Goal: Task Accomplishment & Management: Complete application form

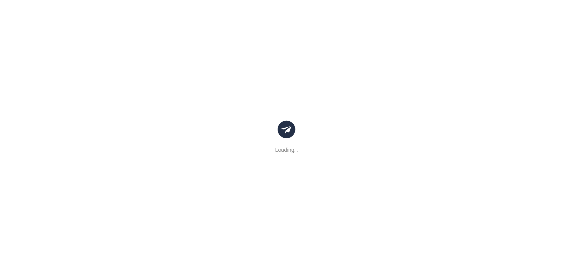
click at [176, 111] on body ".bocls-1{fill:#26354a;fill-rule:evenodd} Loading... {{warning.title}} × {{proce…" at bounding box center [286, 137] width 573 height 274
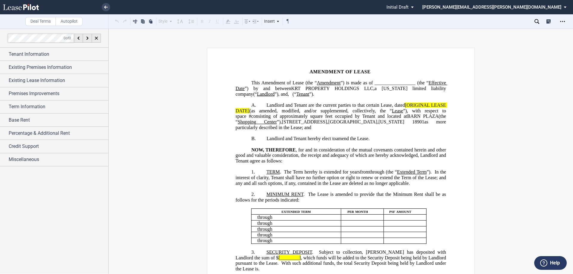
click at [317, 83] on span "Amendment of Lease (the “" at bounding box center [290, 82] width 56 height 5
click at [48, 56] on span "Tenant Information" at bounding box center [29, 54] width 41 height 7
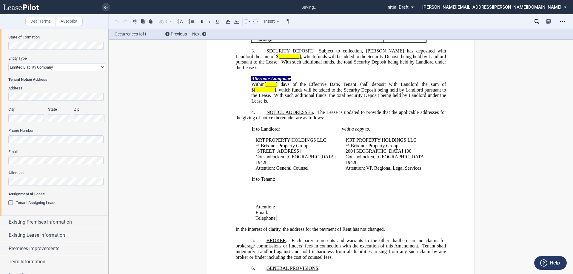
scroll to position [293, 0]
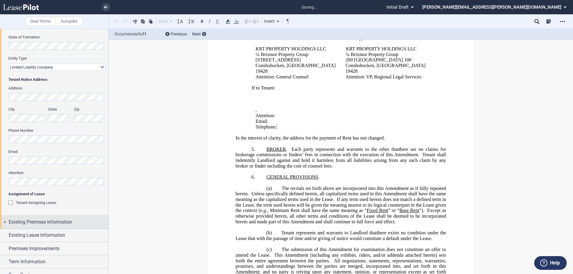
click at [29, 222] on span "Existing Premises Information" at bounding box center [40, 222] width 63 height 7
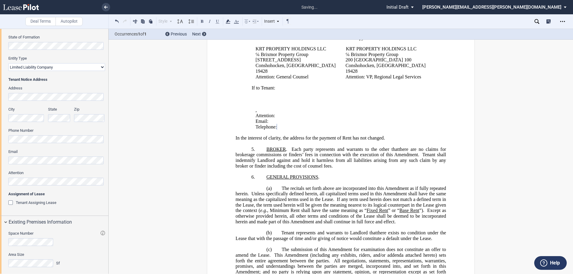
scroll to position [179, 0]
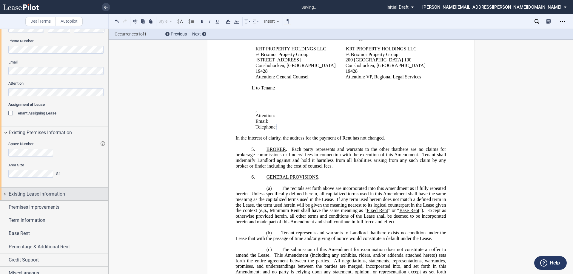
click at [54, 194] on span "Existing Lease Information" at bounding box center [37, 194] width 56 height 7
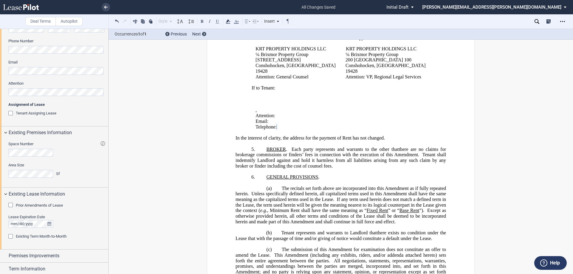
click at [50, 206] on span "Prior Amendments of Lease" at bounding box center [39, 205] width 47 height 4
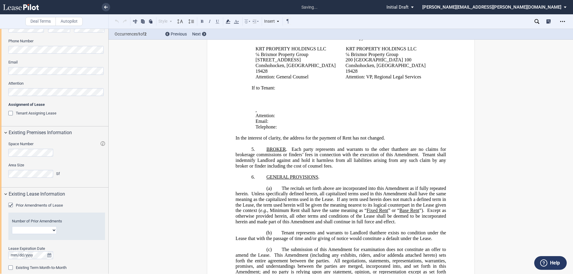
scroll to position [206, 0]
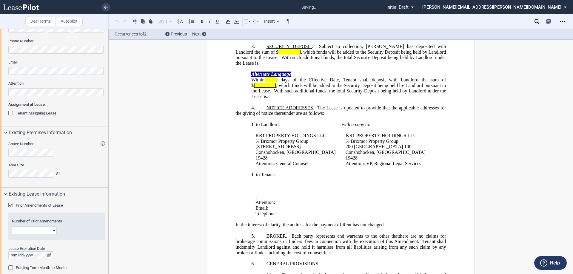
click at [45, 231] on select "1 2 3 4 5 6 7 8 9 10 11 12" at bounding box center [34, 231] width 45 height 8
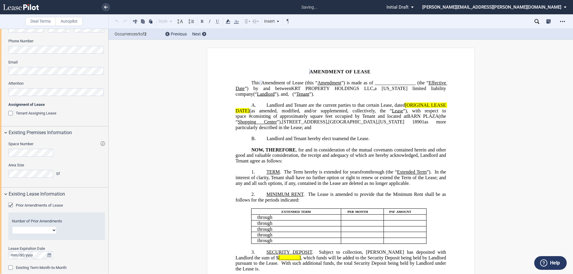
select select "number:3"
click at [12, 227] on select "1 2 3 4 5 6 7 8 9 10 11 12" at bounding box center [34, 231] width 45 height 8
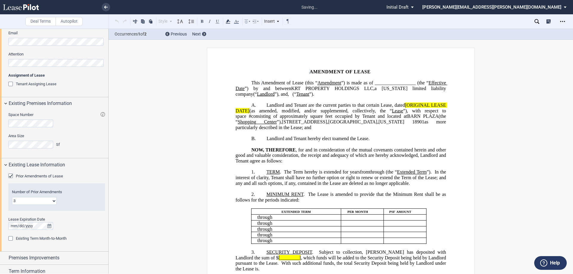
scroll to position [266, 0]
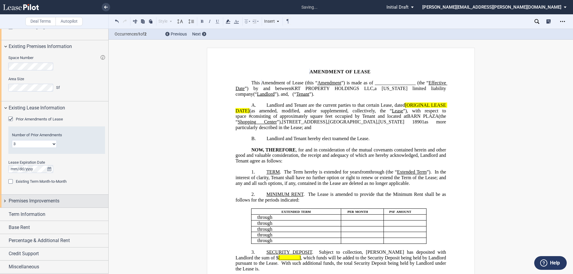
click at [65, 205] on div "Premises Improvements" at bounding box center [54, 201] width 108 height 13
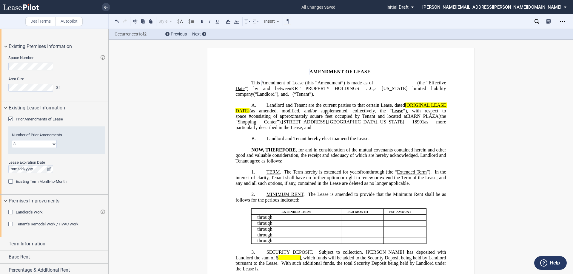
click at [53, 224] on span "Tenant's Remodel Work / HVAC Work" at bounding box center [47, 224] width 63 height 4
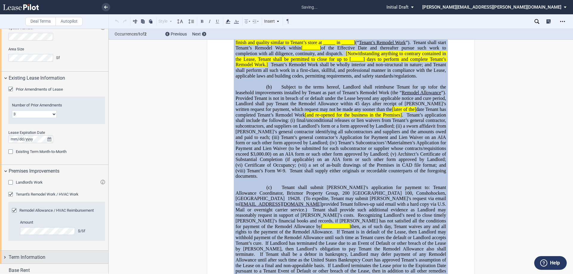
scroll to position [338, 0]
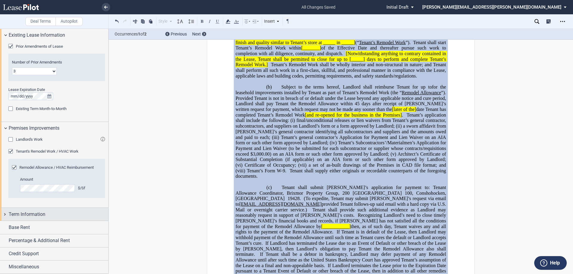
click at [45, 216] on span "Term Information" at bounding box center [27, 214] width 37 height 7
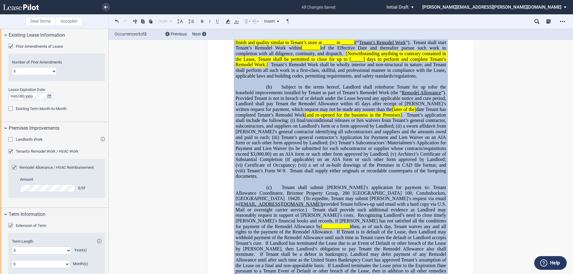
scroll to position [425, 0]
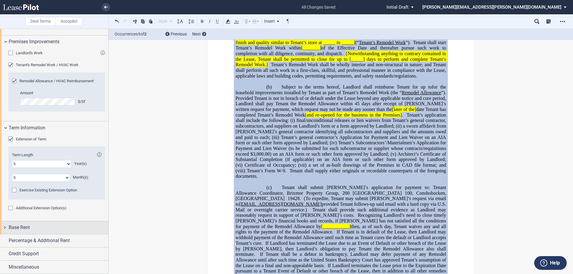
click at [48, 227] on div "Base Rent" at bounding box center [59, 227] width 100 height 7
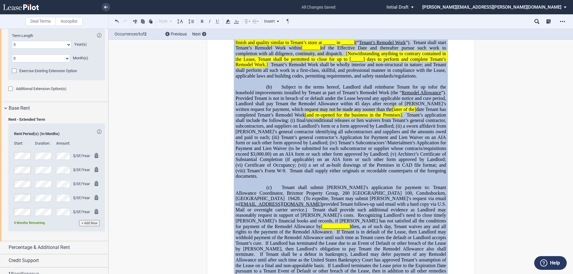
scroll to position [551, 0]
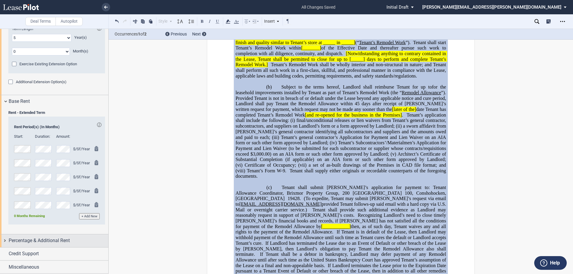
click at [56, 240] on span "Percentage & Additional Rent" at bounding box center [39, 240] width 61 height 7
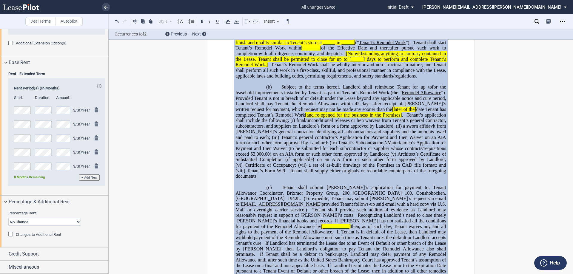
click at [34, 223] on select "No Change Add Percentage Rent Reset Breakpoint" at bounding box center [44, 222] width 73 height 8
select select "reset"
click at [8, 218] on select "No Change Add Percentage Rent Reset Breakpoint" at bounding box center [44, 222] width 73 height 8
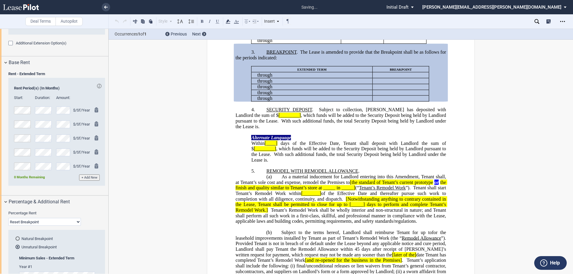
scroll to position [149, 0]
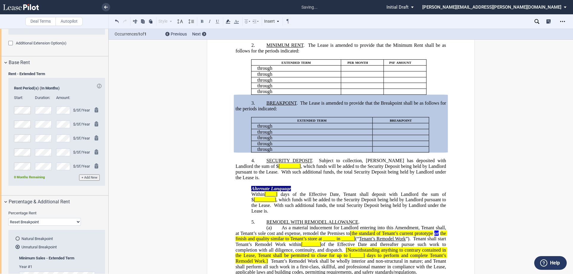
click at [21, 240] on md-radio-button "Natural Breakpoint" at bounding box center [59, 238] width 86 height 5
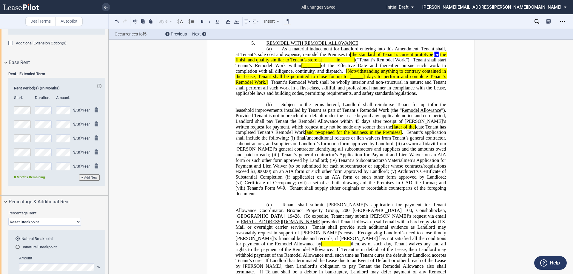
scroll to position [642, 0]
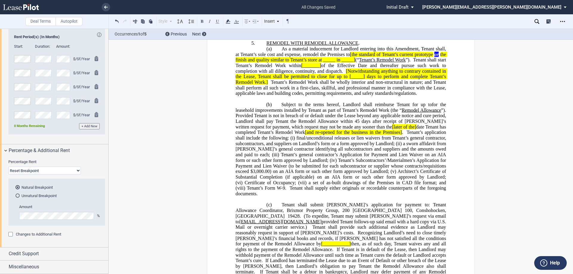
click at [39, 235] on span "Changes to Additional Rent" at bounding box center [38, 234] width 45 height 4
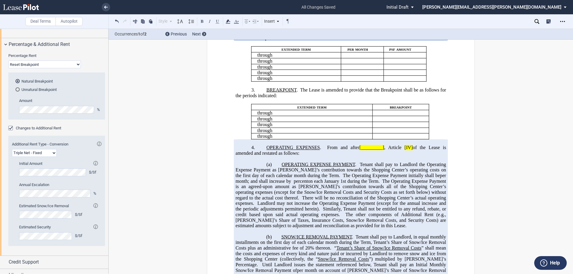
scroll to position [756, 0]
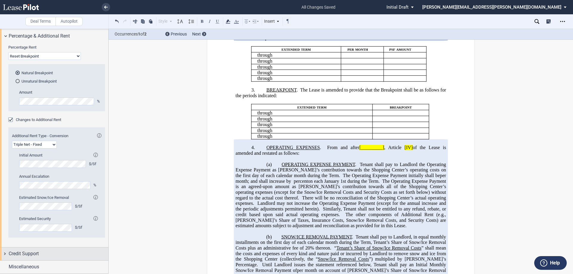
click at [44, 255] on div "Credit Support" at bounding box center [59, 254] width 100 height 7
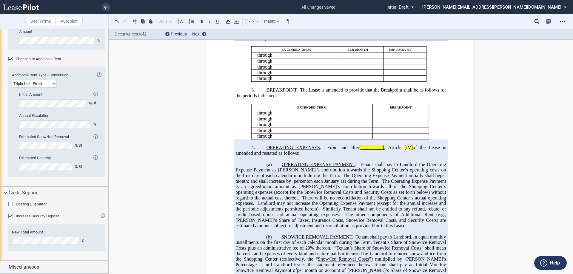
click at [10, 206] on div "Existing Guarantor" at bounding box center [11, 205] width 6 height 6
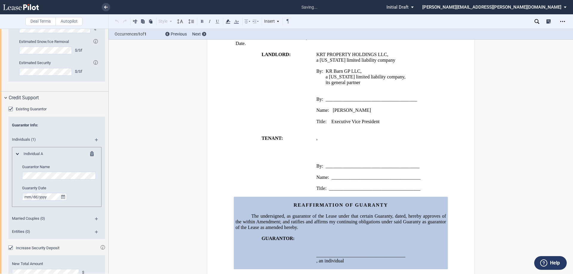
scroll to position [937, 0]
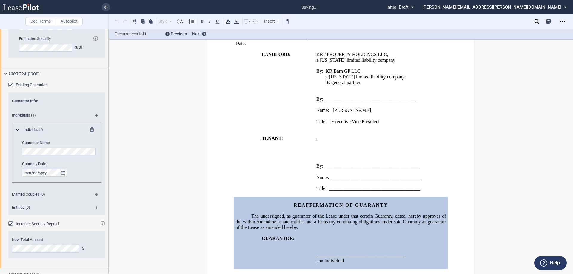
click at [13, 225] on div "Increase Security Deposit" at bounding box center [11, 225] width 6 height 6
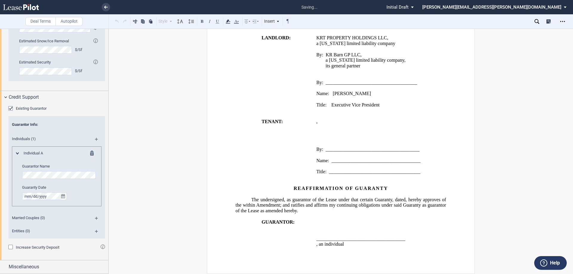
scroll to position [913, 0]
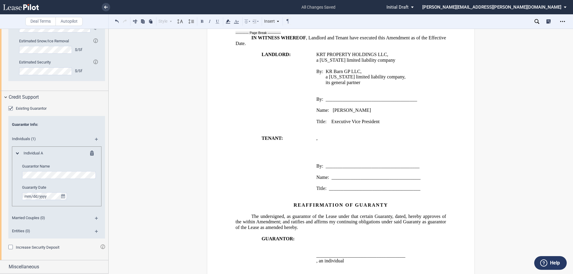
click at [96, 218] on md-icon at bounding box center [99, 220] width 8 height 7
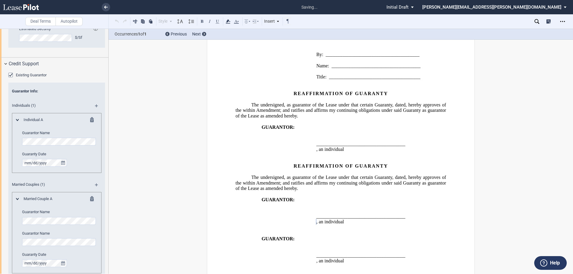
scroll to position [1000, 0]
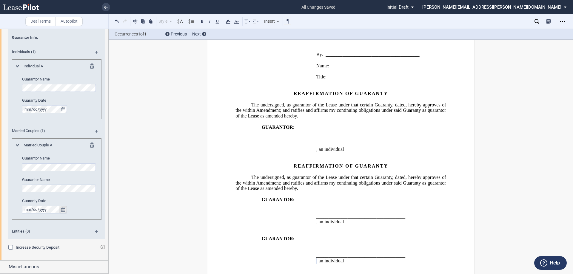
click at [63, 209] on icon "true" at bounding box center [63, 210] width 4 height 4
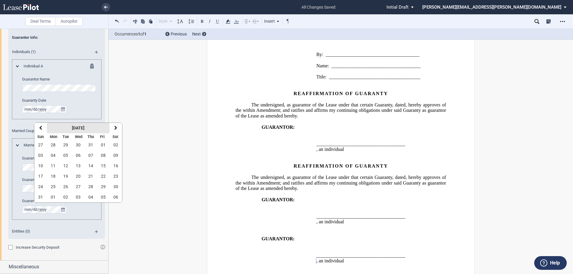
click at [72, 128] on strong "[DATE]" at bounding box center [78, 128] width 13 height 5
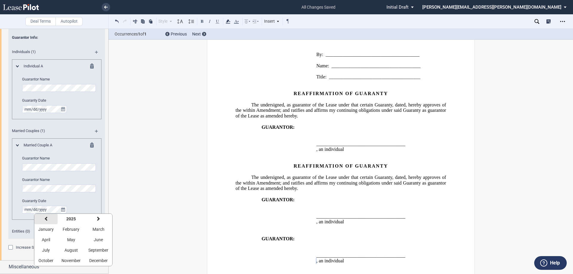
click at [45, 218] on icon "button" at bounding box center [46, 219] width 3 height 5
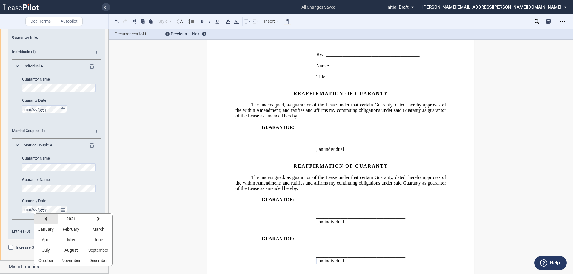
click at [45, 218] on icon "button" at bounding box center [46, 219] width 3 height 5
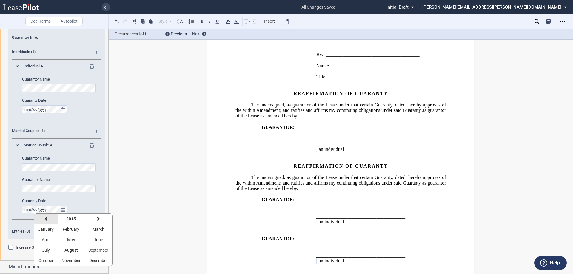
click at [45, 218] on icon "button" at bounding box center [46, 219] width 3 height 5
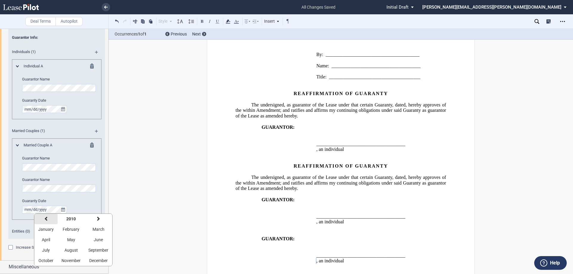
click at [45, 218] on icon "button" at bounding box center [46, 219] width 3 height 5
click at [70, 240] on span "May" at bounding box center [71, 240] width 8 height 5
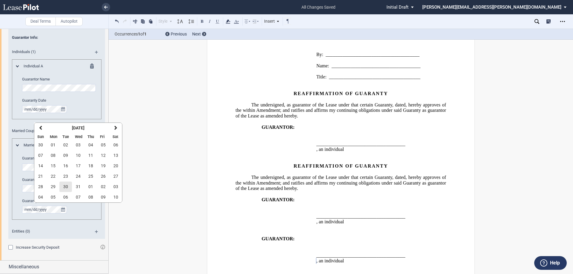
click at [65, 187] on span "30" at bounding box center [65, 187] width 5 height 5
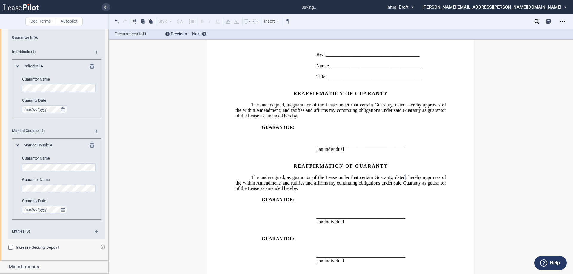
click at [389, 175] on span "The undersigned, as guarantor of the Lease under that certain Guaranty, dated" at bounding box center [328, 177] width 154 height 5
click at [91, 66] on md-icon at bounding box center [93, 67] width 7 height 7
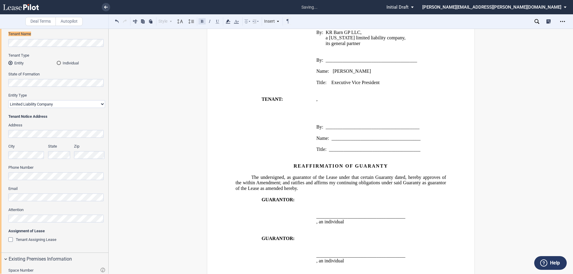
scroll to position [0, 0]
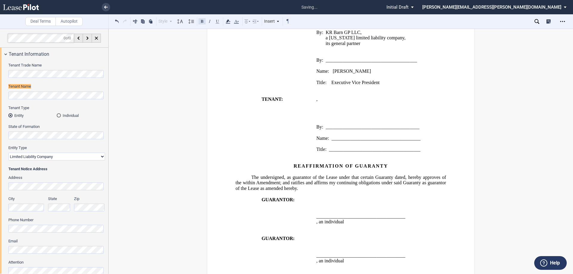
click at [200, 20] on button at bounding box center [202, 21] width 7 height 7
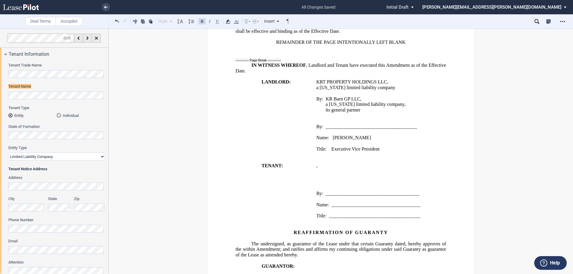
scroll to position [1457, 0]
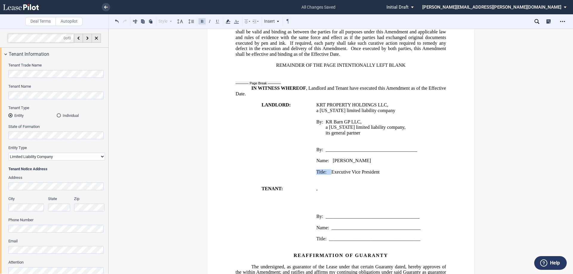
drag, startPoint x: 330, startPoint y: 154, endPoint x: 319, endPoint y: 152, distance: 11.2
click at [319, 153] on div "﻿ Name: [PERSON_NAME] ﻿ Title: Executive Vice President" at bounding box center [382, 164] width 130 height 22
click at [331, 164] on p "﻿" at bounding box center [382, 167] width 130 height 6
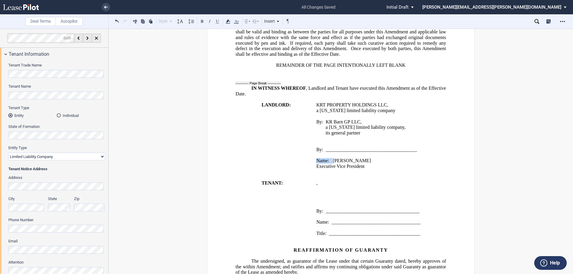
drag, startPoint x: 331, startPoint y: 145, endPoint x: 316, endPoint y: 145, distance: 15.0
click at [317, 158] on span "Name: [PERSON_NAME]" at bounding box center [344, 160] width 55 height 5
click at [323, 153] on p "﻿" at bounding box center [382, 156] width 130 height 6
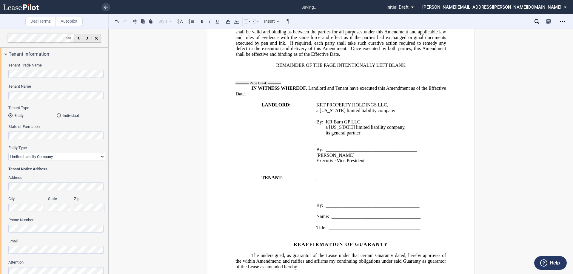
click at [383, 102] on span "KRT PROPERTY HOLDINGS LLC" at bounding box center [352, 104] width 71 height 5
drag, startPoint x: 386, startPoint y: 88, endPoint x: 313, endPoint y: 91, distance: 72.9
click at [314, 102] on td "KRT PROPERTY HOLDINGS LLC , a [US_STATE] limited liability company ﻿ By: KR Bar…" at bounding box center [381, 135] width 135 height 67
click at [203, 23] on button at bounding box center [202, 21] width 7 height 7
drag, startPoint x: 405, startPoint y: 49, endPoint x: 275, endPoint y: 51, distance: 130.2
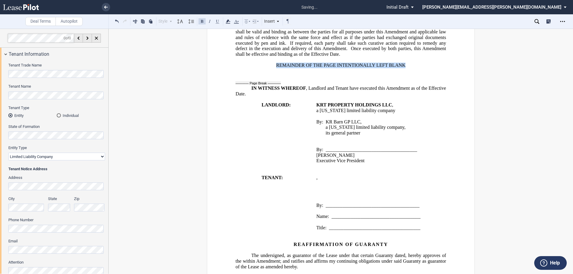
click at [275, 63] on p "REMAINDER OF THE PAGE INTENTIONALLY LEFT BLANK" at bounding box center [341, 66] width 211 height 6
click at [201, 22] on button at bounding box center [202, 21] width 7 height 7
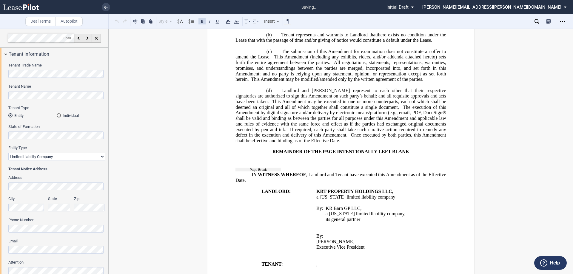
scroll to position [1367, 0]
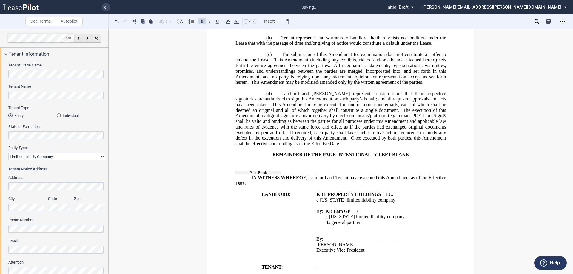
click at [257, 85] on p "﻿" at bounding box center [341, 88] width 211 height 6
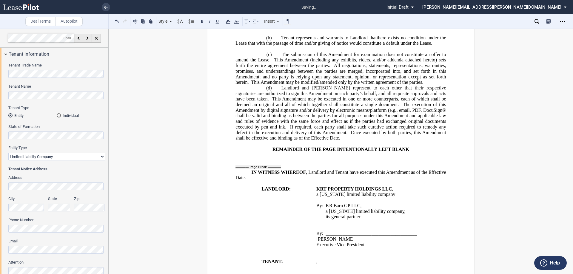
click at [418, 108] on span ", email, PDF, DocuSign® shall be valid and binding as between the parties for a…" at bounding box center [342, 119] width 212 height 22
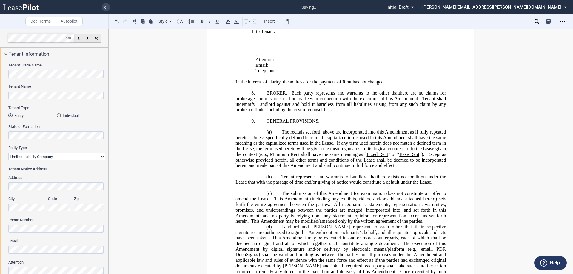
scroll to position [1188, 0]
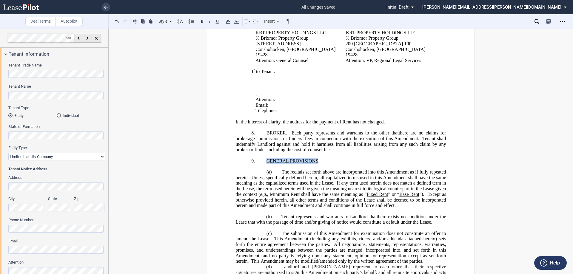
drag, startPoint x: 317, startPoint y: 145, endPoint x: 166, endPoint y: 43, distance: 182.6
click at [267, 159] on span "GENERAL PROVISIONS ." at bounding box center [293, 161] width 53 height 5
click at [202, 23] on button at bounding box center [202, 21] width 7 height 7
click at [256, 164] on p "﻿" at bounding box center [341, 167] width 211 height 6
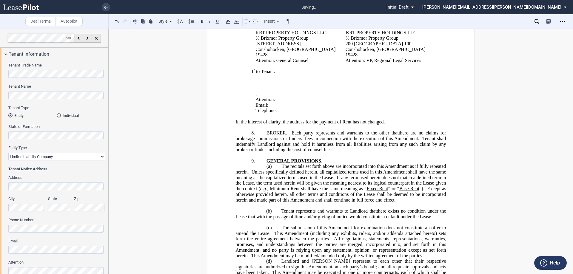
click at [285, 203] on p "﻿" at bounding box center [341, 206] width 211 height 6
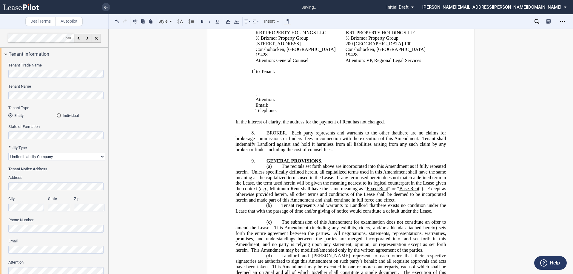
click at [286, 214] on p "﻿" at bounding box center [341, 217] width 211 height 6
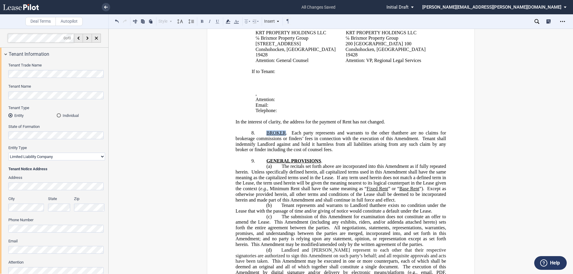
drag, startPoint x: 284, startPoint y: 117, endPoint x: 264, endPoint y: 114, distance: 20.2
click at [264, 131] on p "8. BROKER . Assignor and Assignee each represents and warrants to Landlord that…" at bounding box center [341, 142] width 211 height 22
click at [203, 22] on button at bounding box center [202, 21] width 7 height 7
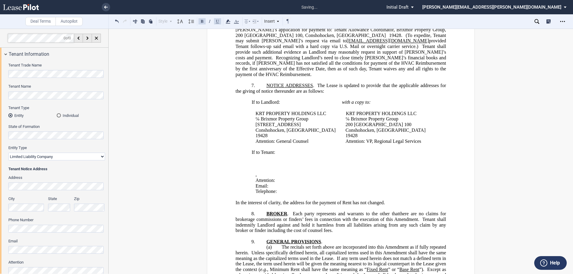
scroll to position [1099, 0]
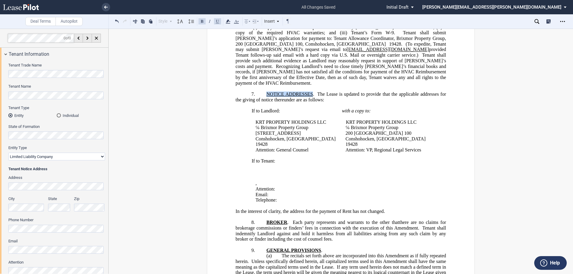
drag, startPoint x: 312, startPoint y: 84, endPoint x: 266, endPoint y: 82, distance: 46.0
click at [266, 92] on span "NOTICE ADDRESSES . The Lease is updated to provide that the applicable addresse…" at bounding box center [342, 97] width 212 height 11
click at [202, 21] on button at bounding box center [202, 21] width 7 height 7
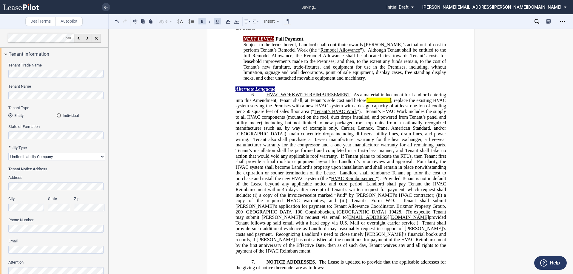
scroll to position [949, 0]
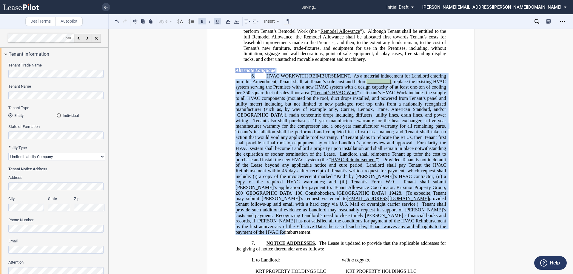
drag, startPoint x: 337, startPoint y: 222, endPoint x: 234, endPoint y: 62, distance: 190.0
click at [236, 62] on div "Alternate Language !!SET_LEVEL_1!! !!ARTICLE_LEVEL_2!! 6. HVAC WORK WITH REIMBU…" at bounding box center [341, 148] width 211 height 173
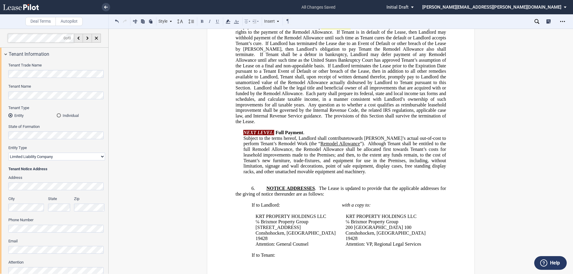
scroll to position [830, 0]
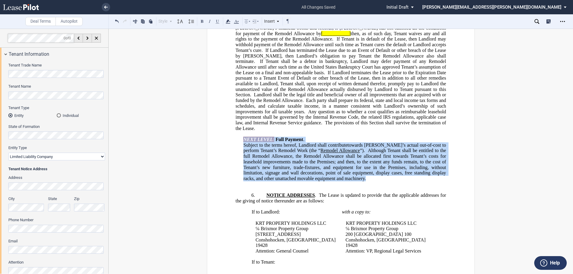
drag, startPoint x: 370, startPoint y: 176, endPoint x: 234, endPoint y: 134, distance: 142.8
click at [234, 134] on div "!!CUSTOM_FOOTER_DISTANCE_0.1!! !!CUSTOM_FOOTER_START!! ﻿ !!CUSTOM_PAGE_NUMBER:T…" at bounding box center [341, 12] width 268 height 1589
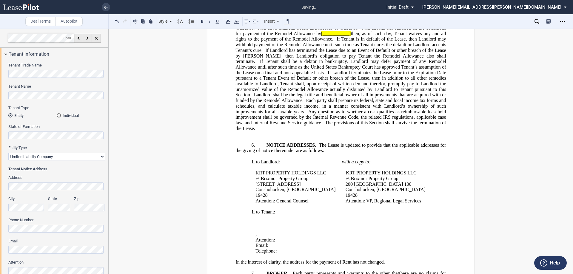
click at [259, 137] on p "﻿" at bounding box center [341, 140] width 211 height 6
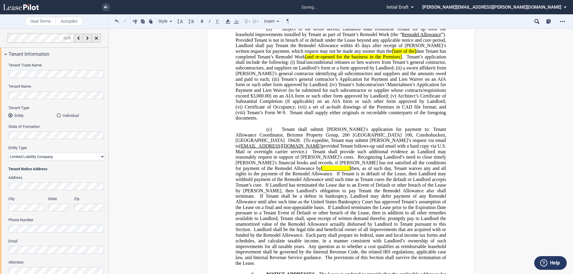
scroll to position [651, 0]
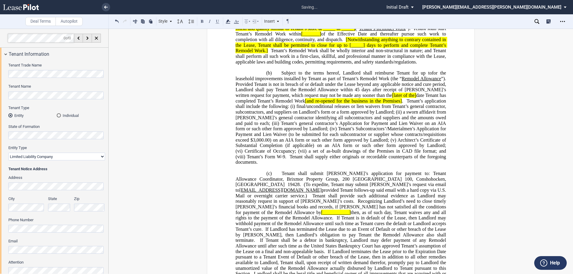
click at [263, 171] on p at bounding box center [341, 168] width 211 height 6
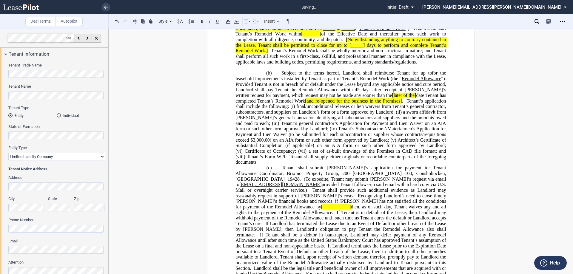
click at [262, 71] on p at bounding box center [341, 68] width 211 height 6
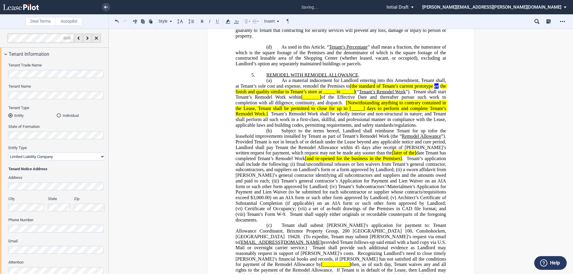
scroll to position [531, 0]
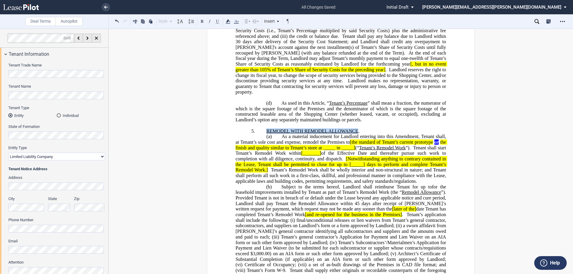
drag, startPoint x: 348, startPoint y: 137, endPoint x: 266, endPoint y: 136, distance: 82.2
click at [267, 134] on span "REMODEL WITH REMODEL ALLOWANCE" at bounding box center [313, 131] width 92 height 5
click at [204, 22] on button at bounding box center [202, 21] width 7 height 7
drag, startPoint x: 403, startPoint y: 154, endPoint x: 359, endPoint y: 152, distance: 43.6
click at [359, 152] on span "As a material inducement for Landlord entering into this Amendment, Tenant shal…" at bounding box center [342, 159] width 212 height 50
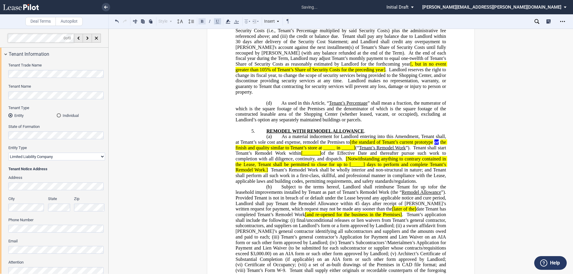
click at [203, 22] on button at bounding box center [202, 21] width 7 height 7
drag, startPoint x: 428, startPoint y: 198, endPoint x: 256, endPoint y: 203, distance: 172.7
click at [256, 203] on span "Subject to the terms hereof, Landlord shall reimburse Tenant for up to ﻿ ﻿ for …" at bounding box center [342, 232] width 213 height 95
click at [203, 21] on button at bounding box center [202, 21] width 7 height 7
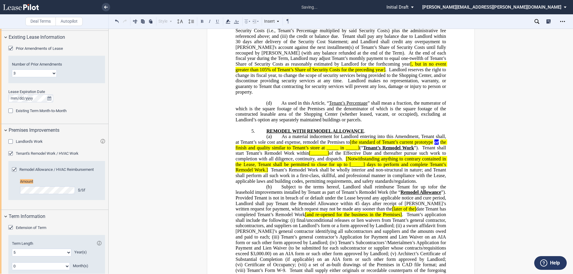
scroll to position [366, 0]
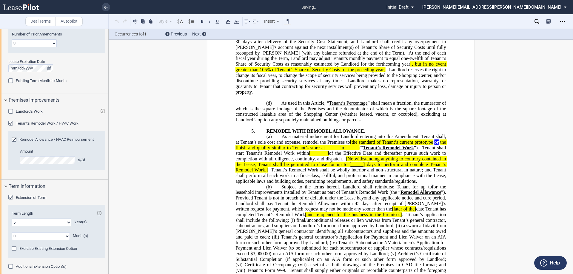
click at [390, 190] on span "Subject to the terms hereof, Landlord shall reimburse Tenant for up to" at bounding box center [357, 187] width 151 height 5
click at [438, 193] on span "for the leasehold improvements installed by Tenant as part of Tenant’s Remodel …" at bounding box center [342, 190] width 212 height 11
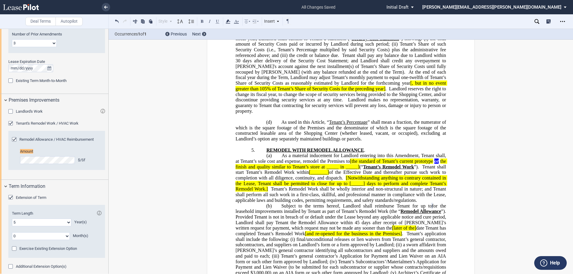
scroll to position [501, 0]
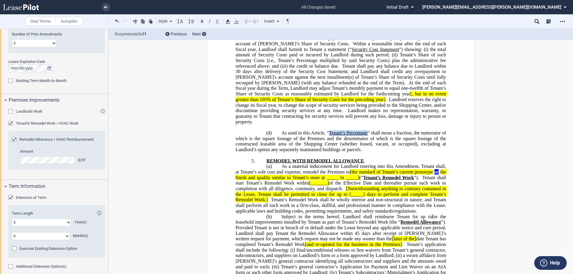
drag, startPoint x: 366, startPoint y: 139, endPoint x: 327, endPoint y: 137, distance: 39.2
click at [327, 137] on span "As used in this Article, “ Tenant’s Percentage ” shall mean a fraction, the num…" at bounding box center [342, 142] width 212 height 22
click at [304, 131] on p at bounding box center [341, 128] width 211 height 6
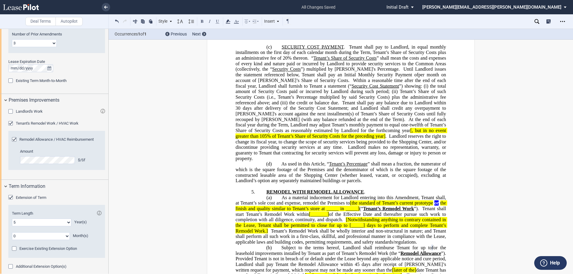
scroll to position [412, 0]
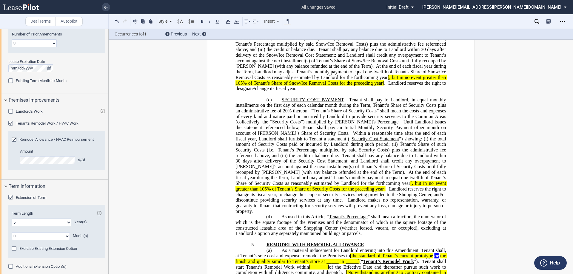
click at [285, 97] on p at bounding box center [341, 95] width 211 height 6
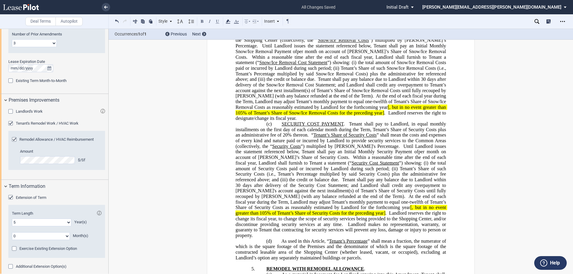
scroll to position [322, 0]
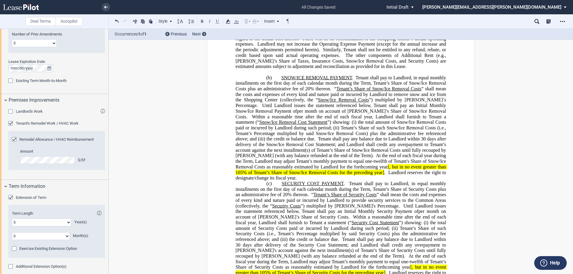
click at [274, 75] on p at bounding box center [341, 73] width 211 height 6
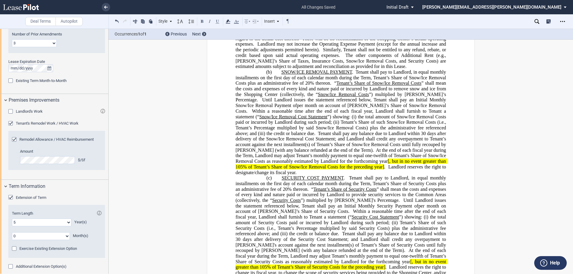
scroll to position [232, 0]
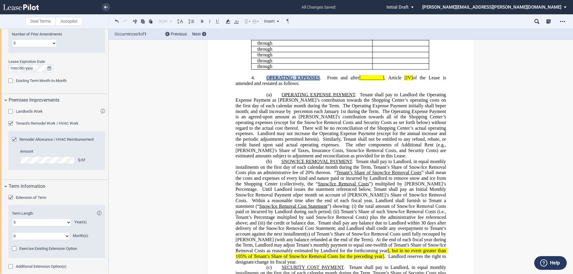
drag, startPoint x: 317, startPoint y: 91, endPoint x: 266, endPoint y: 91, distance: 51.4
click at [267, 81] on span "OPERATING EXPENSES" at bounding box center [293, 77] width 53 height 5
click at [202, 23] on button at bounding box center [202, 21] width 7 height 7
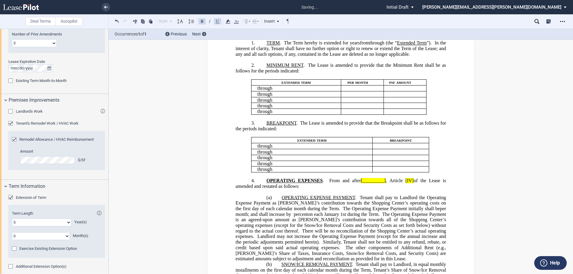
scroll to position [113, 0]
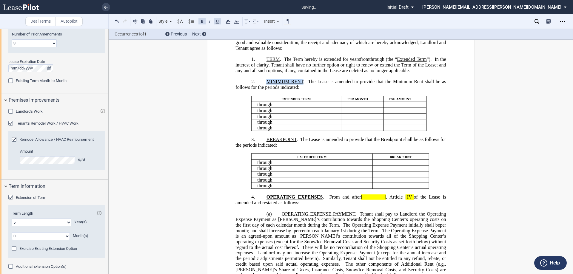
drag, startPoint x: 301, startPoint y: 94, endPoint x: 212, endPoint y: 35, distance: 107.1
click at [267, 85] on span "MINIMUM RENT" at bounding box center [285, 81] width 37 height 5
click at [202, 23] on button at bounding box center [202, 21] width 7 height 7
drag, startPoint x: 288, startPoint y: 151, endPoint x: 267, endPoint y: 150, distance: 21.2
click at [267, 142] on span "BREAKPOINT" at bounding box center [282, 139] width 30 height 5
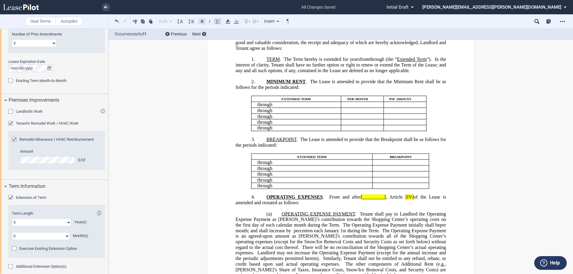
click at [200, 20] on button at bounding box center [202, 21] width 7 height 7
drag, startPoint x: 279, startPoint y: 65, endPoint x: 265, endPoint y: 64, distance: 14.0
click at [267, 62] on span "TERM . The Term hereby is extended for" at bounding box center [308, 59] width 82 height 5
drag, startPoint x: 202, startPoint y: 20, endPoint x: 234, endPoint y: 41, distance: 38.4
click at [202, 20] on button at bounding box center [202, 21] width 7 height 7
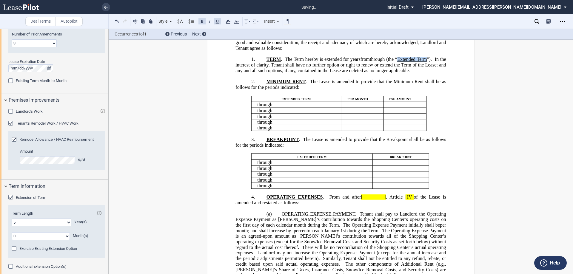
drag, startPoint x: 286, startPoint y: 73, endPoint x: 257, endPoint y: 71, distance: 28.5
click at [398, 62] on span "Extended Term" at bounding box center [413, 59] width 30 height 5
click at [203, 21] on button at bounding box center [202, 21] width 7 height 7
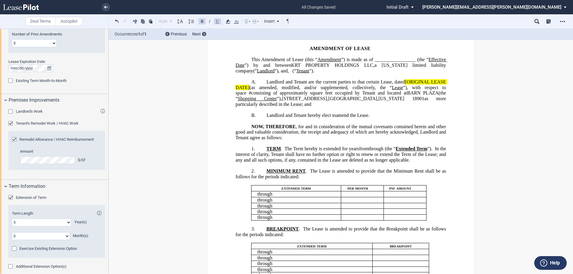
click at [328, 96] on span "square feet occupied by Tenant and located at" at bounding box center [358, 93] width 97 height 5
drag, startPoint x: 352, startPoint y: 98, endPoint x: 333, endPoint y: 98, distance: 18.5
click at [333, 96] on span "square feet (“Premises”) occupied by Tenant and located at" at bounding box center [371, 93] width 123 height 5
click at [214, 22] on button at bounding box center [217, 21] width 7 height 7
click at [203, 22] on button at bounding box center [202, 21] width 7 height 7
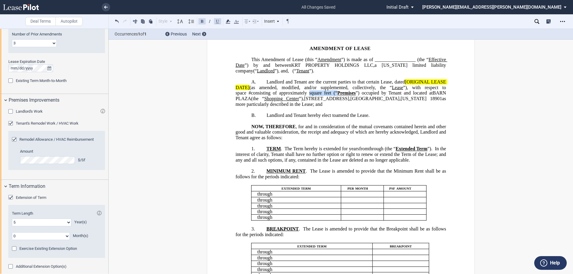
click at [307, 94] on span "consisting of approximately" at bounding box center [279, 93] width 56 height 5
click at [430, 90] on span "”), with respect to space" at bounding box center [415, 87] width 50 height 5
click at [392, 85] on span "Landlord and Tenant are the current parties to that certain Lease, dated" at bounding box center [336, 81] width 139 height 5
drag, startPoint x: 404, startPoint y: 88, endPoint x: 248, endPoint y: 94, distance: 156.3
click at [248, 94] on span "Landlord and Tenant are the current parties to that certain Lease dated [ORIGIN…" at bounding box center [342, 92] width 212 height 27
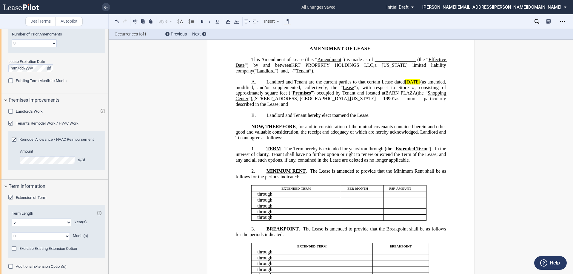
drag, startPoint x: 438, startPoint y: 89, endPoint x: 274, endPoint y: 39, distance: 171.1
click at [410, 88] on span "Landlord and Tenant are the current parties to that certain Lease dated [DATE] …" at bounding box center [342, 92] width 212 height 27
click at [232, 22] on div "Style A. Recital 1. Section (a) Subsection Normal Normal 8pt 9pt 10pt 10.5pt 11…" at bounding box center [202, 22] width 179 height 8
click at [227, 24] on use at bounding box center [228, 21] width 4 height 4
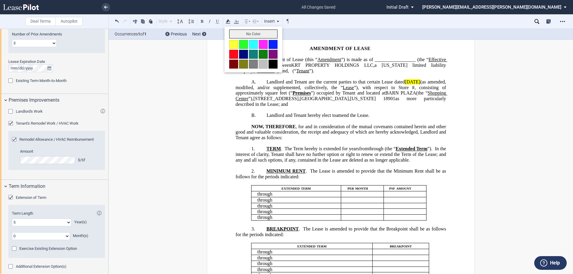
click at [243, 34] on button "No Color" at bounding box center [253, 34] width 48 height 9
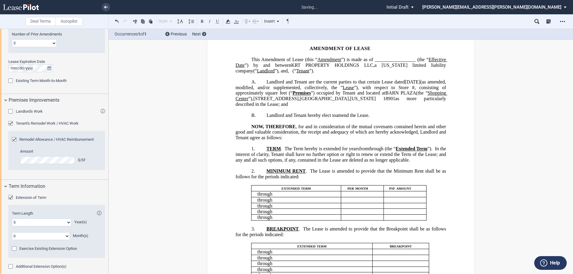
click at [424, 59] on span "”) is made as of _________________ (the “" at bounding box center [384, 59] width 87 height 5
drag, startPoint x: 275, startPoint y: 65, endPoint x: 246, endPoint y: 66, distance: 28.7
click at [246, 66] on span "Amendment of Lease (this “ Amendment ”) is made as of ________________________ …" at bounding box center [342, 65] width 212 height 16
click at [202, 22] on button at bounding box center [202, 21] width 7 height 7
drag, startPoint x: 355, startPoint y: 59, endPoint x: 331, endPoint y: 60, distance: 23.6
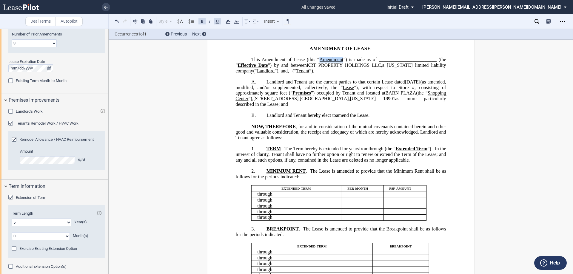
click at [331, 60] on span "Amendment of Lease (this “ Amendment ”) is made as of ________________________ …" at bounding box center [342, 65] width 212 height 16
click at [202, 22] on button at bounding box center [202, 21] width 7 height 7
drag, startPoint x: 276, startPoint y: 70, endPoint x: 259, endPoint y: 70, distance: 16.4
click at [259, 70] on span "Landlord" at bounding box center [266, 70] width 18 height 5
click at [201, 21] on button at bounding box center [202, 21] width 7 height 7
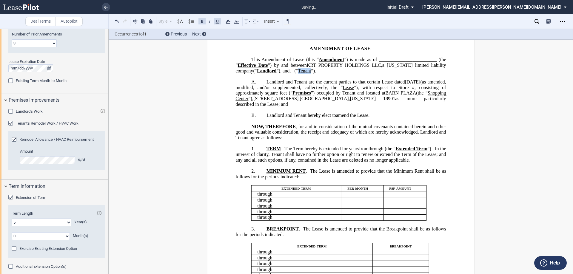
drag, startPoint x: 248, startPoint y: 76, endPoint x: 239, endPoint y: 76, distance: 9.3
click at [294, 73] on span "(“ Tenant ”)." at bounding box center [305, 70] width 22 height 5
click at [203, 22] on button at bounding box center [202, 21] width 7 height 7
click at [381, 71] on span ", d/b/a “[PERSON_NAME] JEWELERS” (“" at bounding box center [337, 70] width 86 height 5
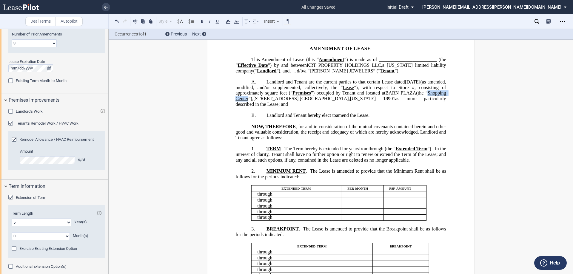
drag, startPoint x: 270, startPoint y: 104, endPoint x: 237, endPoint y: 102, distance: 33.2
click at [237, 102] on span "Landlord and Tenant are the current parties to that certain Lease dated [DATE] …" at bounding box center [342, 92] width 212 height 27
click at [202, 21] on button at bounding box center [202, 21] width 7 height 7
drag, startPoint x: 362, startPoint y: 93, endPoint x: 353, endPoint y: 93, distance: 9.3
click at [353, 93] on span "Landlord and Tenant are the current parties to that certain Lease dated [DATE] …" at bounding box center [342, 92] width 212 height 27
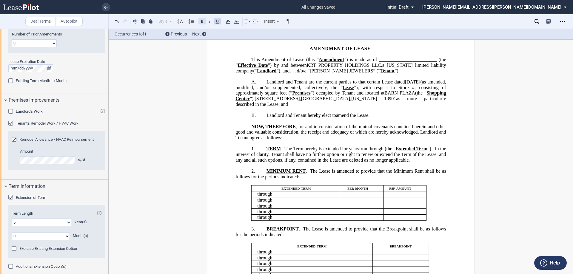
click at [202, 21] on button at bounding box center [202, 21] width 7 height 7
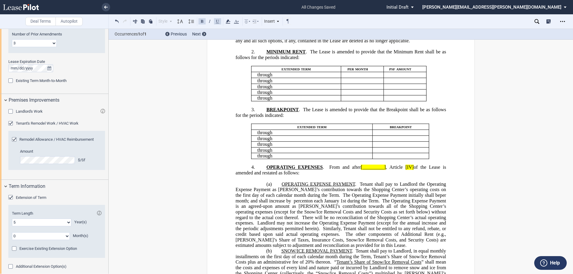
scroll to position [262, 0]
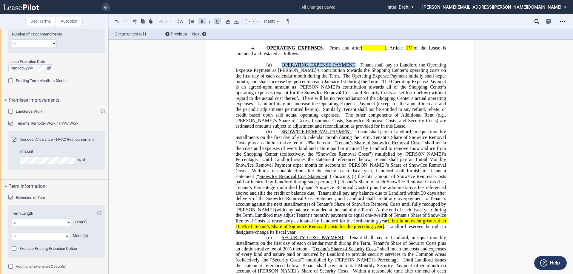
drag, startPoint x: 354, startPoint y: 76, endPoint x: 281, endPoint y: 76, distance: 73.2
click at [281, 76] on span "OPERATING EXPENSE PAYMENT . Tenant shall pay to Landlord the Operating Expense …" at bounding box center [342, 73] width 212 height 22
click at [201, 19] on button at bounding box center [202, 21] width 7 height 7
drag, startPoint x: 350, startPoint y: 144, endPoint x: 178, endPoint y: 22, distance: 211.5
click at [278, 140] on div "!!SET_LEVEL_1!! !!ARTICLE_LEVEL_2!! 4. OPERATING EXPENSES . From and after [___…" at bounding box center [341, 207] width 211 height 335
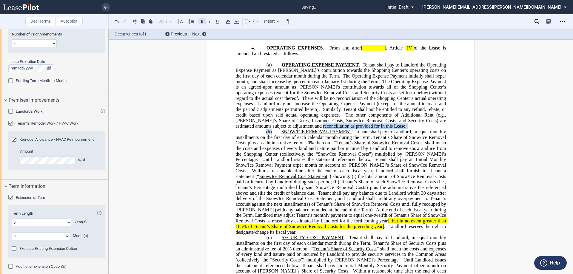
click at [203, 21] on button at bounding box center [202, 21] width 7 height 7
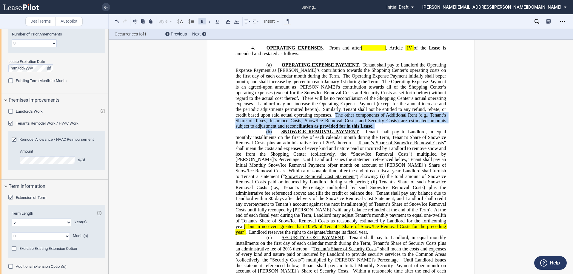
scroll to position [382, 0]
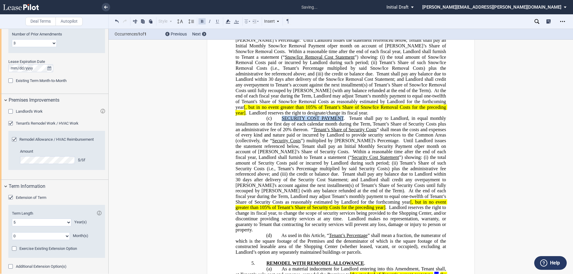
drag, startPoint x: 342, startPoint y: 131, endPoint x: 278, endPoint y: 125, distance: 64.5
click at [281, 128] on span "SECURITY COST PAYMENT . Tenant shall pay to Landlord, in equal monthly installm…" at bounding box center [342, 174] width 212 height 117
click at [200, 20] on button at bounding box center [202, 21] width 7 height 7
drag, startPoint x: 346, startPoint y: 170, endPoint x: 298, endPoint y: 168, distance: 47.5
click at [298, 168] on span "SECURITY COST PAYMENT . Tenant shall pay to Landlord, in equal monthly installm…" at bounding box center [342, 174] width 212 height 117
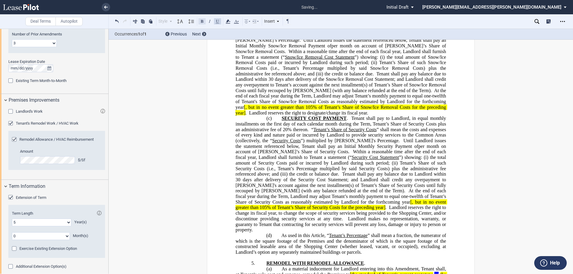
click at [202, 23] on button at bounding box center [202, 21] width 7 height 7
drag, startPoint x: 375, startPoint y: 142, endPoint x: 333, endPoint y: 140, distance: 42.2
click at [351, 140] on span "SECURITY COST PAYMENT . Tenant shall pay to Landlord, in equal monthly installm…" at bounding box center [342, 174] width 212 height 117
drag, startPoint x: 333, startPoint y: 140, endPoint x: 316, endPoint y: 139, distance: 17.0
click at [316, 133] on span "Tenant’s Share of Security Costs" at bounding box center [345, 129] width 63 height 5
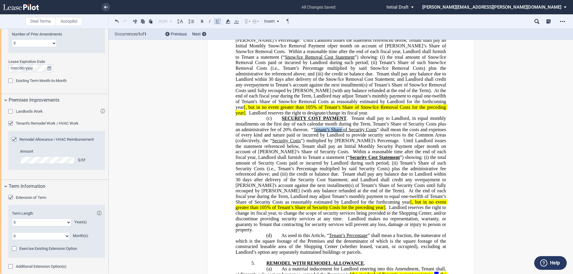
click at [362, 144] on span "”) multiplied by [PERSON_NAME]'s Percentage." at bounding box center [350, 140] width 99 height 5
drag, startPoint x: 376, startPoint y: 142, endPoint x: 313, endPoint y: 140, distance: 62.4
click at [313, 140] on span "SECURITY COST PAYMENT . Tenant shall pay to Landlord, in equal monthly installm…" at bounding box center [342, 174] width 212 height 117
drag, startPoint x: 204, startPoint y: 22, endPoint x: 266, endPoint y: 119, distance: 115.2
click at [204, 22] on button at bounding box center [202, 21] width 7 height 7
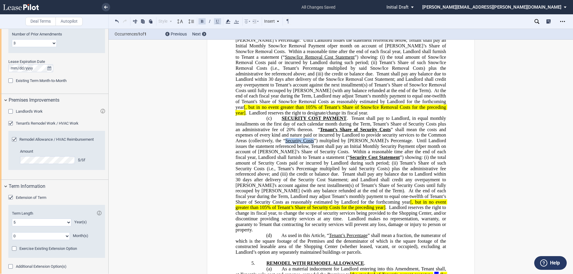
drag, startPoint x: 314, startPoint y: 153, endPoint x: 283, endPoint y: 148, distance: 31.0
click at [284, 151] on span "SECURITY COST PAYMENT . Tenant shall pay to Landlord, in equal monthly installm…" at bounding box center [342, 174] width 212 height 117
click at [203, 20] on button at bounding box center [202, 21] width 7 height 7
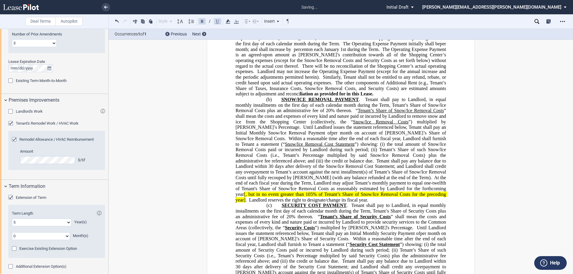
scroll to position [292, 0]
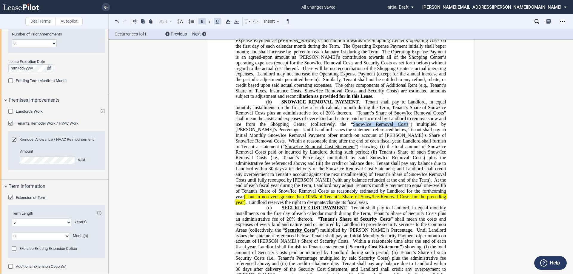
drag, startPoint x: 392, startPoint y: 136, endPoint x: 340, endPoint y: 135, distance: 52.0
click at [340, 135] on span "SNOW/ICE REMOVAL PAYMENT . Tenant shall pay to Landlord, in equal monthly insta…" at bounding box center [342, 152] width 212 height 106
click at [202, 23] on button at bounding box center [202, 21] width 7 height 7
drag, startPoint x: 443, startPoint y: 125, endPoint x: 358, endPoint y: 124, distance: 85.1
click at [358, 124] on span "SNOW/ICE REMOVAL PAYMENT . Tenant shall pay to Landlord, in equal monthly insta…" at bounding box center [342, 152] width 212 height 106
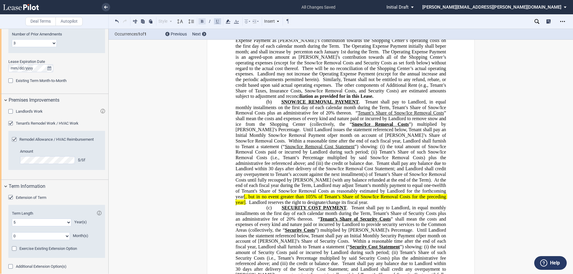
click at [200, 21] on button at bounding box center [202, 21] width 7 height 7
drag, startPoint x: 307, startPoint y: 159, endPoint x: 239, endPoint y: 160, distance: 68.7
click at [239, 160] on span "SNOW/ICE REMOVAL PAYMENT . Tenant shall pay to Landlord, in equal monthly insta…" at bounding box center [342, 152] width 212 height 106
click at [201, 22] on button at bounding box center [202, 21] width 7 height 7
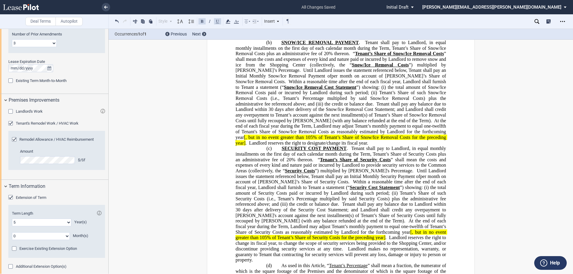
scroll to position [412, 0]
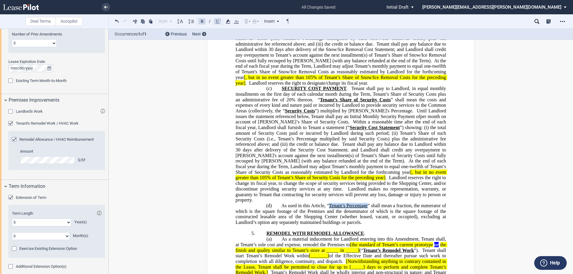
drag, startPoint x: 366, startPoint y: 212, endPoint x: 204, endPoint y: 67, distance: 217.5
click at [329, 210] on span "As used in this Article, “ Tenant’s Percentage ” shall mean a fraction, the num…" at bounding box center [342, 214] width 212 height 22
click at [200, 21] on button at bounding box center [202, 21] width 7 height 7
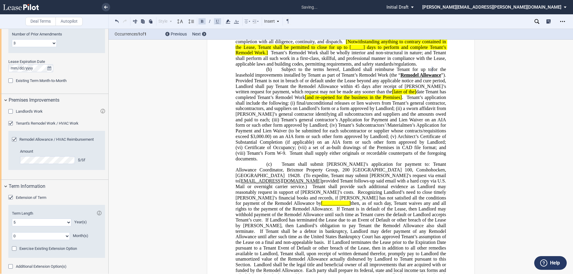
scroll to position [651, 0]
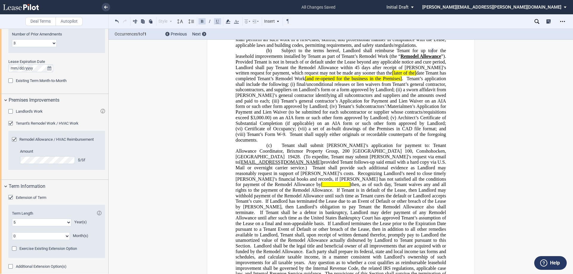
click at [389, 164] on span "provided Tenant follows-up said email with a hard copy via U.S. Mail or overnig…" at bounding box center [342, 165] width 212 height 11
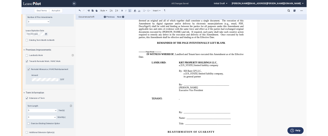
scroll to position [1188, 0]
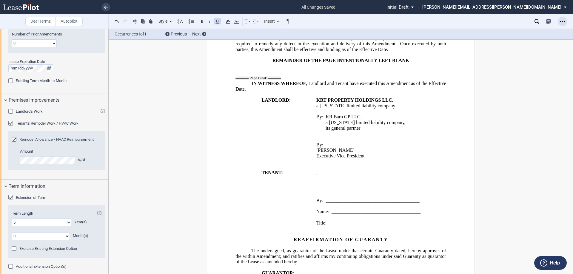
click at [563, 21] on use "Open Lease options menu" at bounding box center [563, 21] width 5 height 1
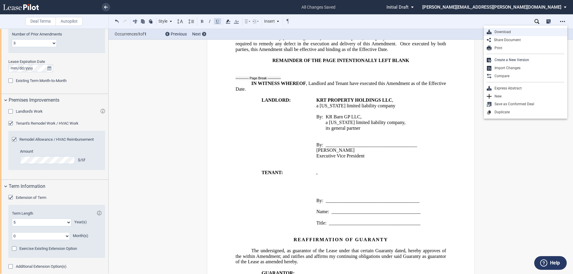
click at [505, 31] on div "Download" at bounding box center [528, 32] width 73 height 5
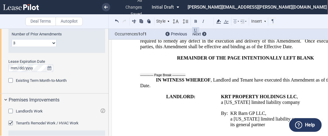
scroll to position [366, 0]
